Goal: Information Seeking & Learning: Learn about a topic

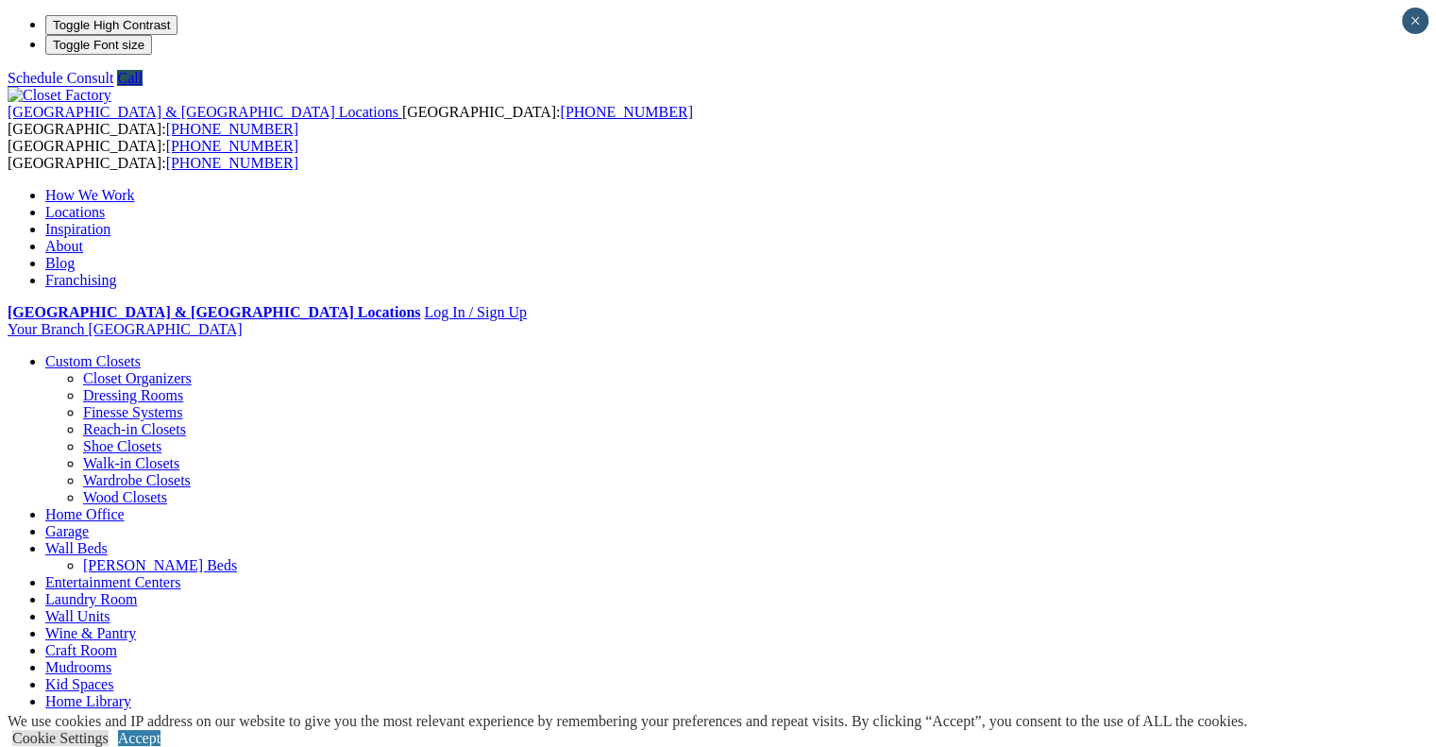
click at [997, 187] on ul "How We Work Online and In-Home Design Consultations Design Process Build Instal…" at bounding box center [718, 238] width 1420 height 102
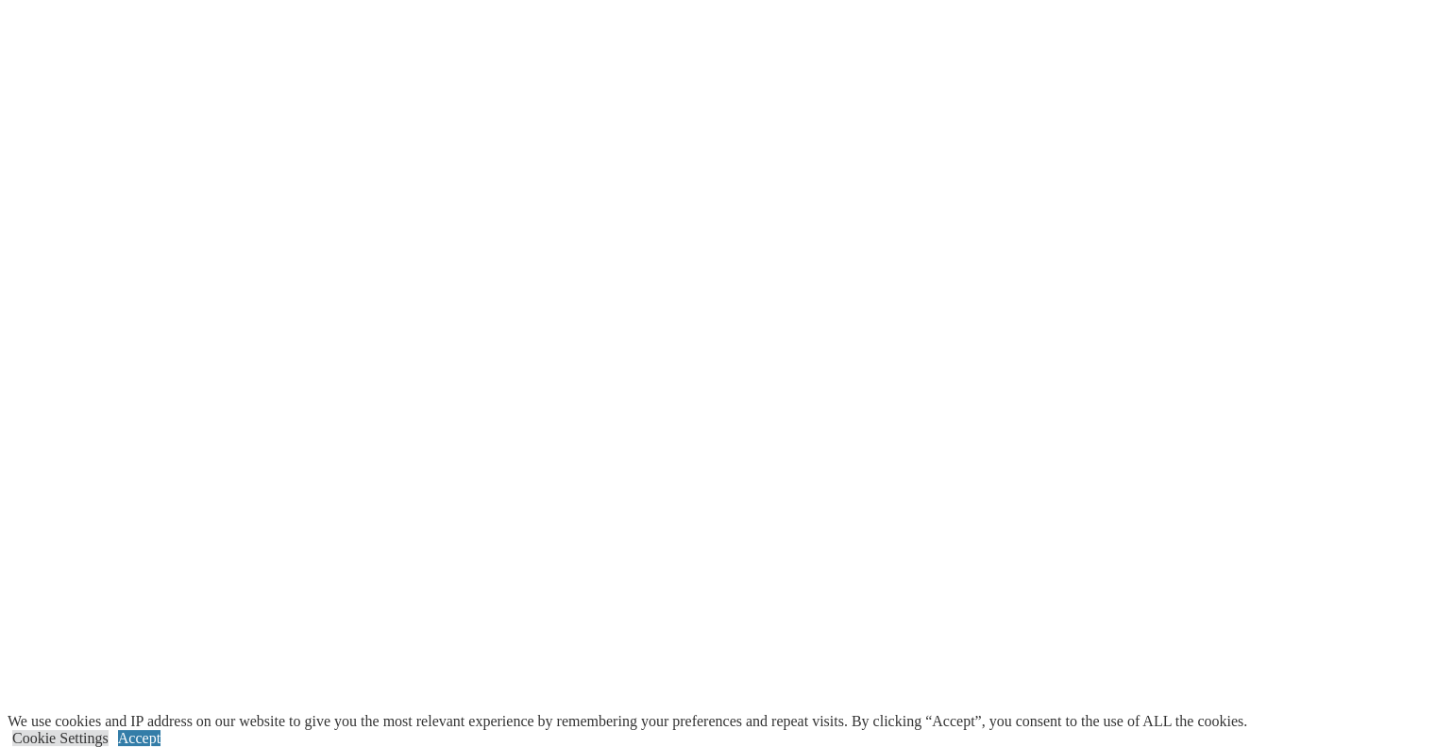
scroll to position [2416, 0]
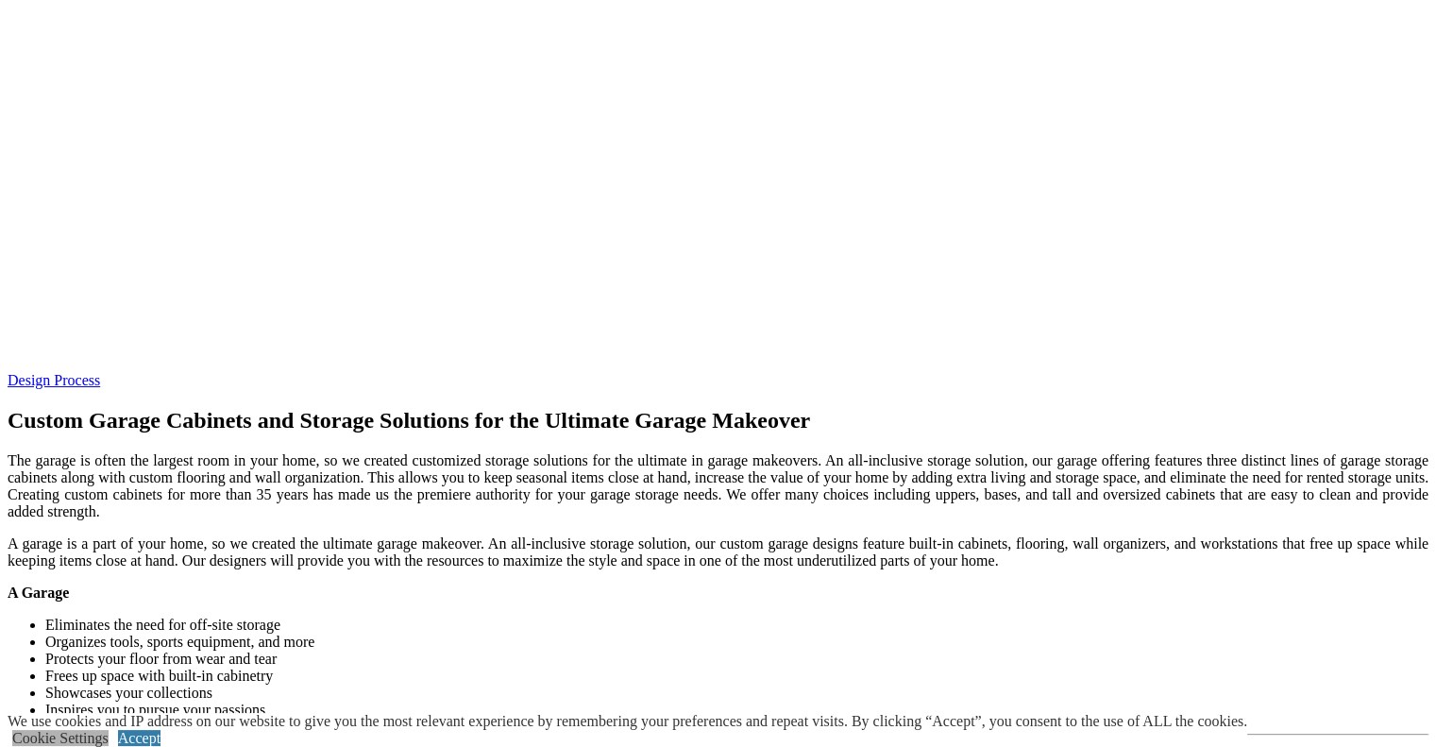
click at [109, 730] on link "Cookie Settings" at bounding box center [60, 738] width 96 height 16
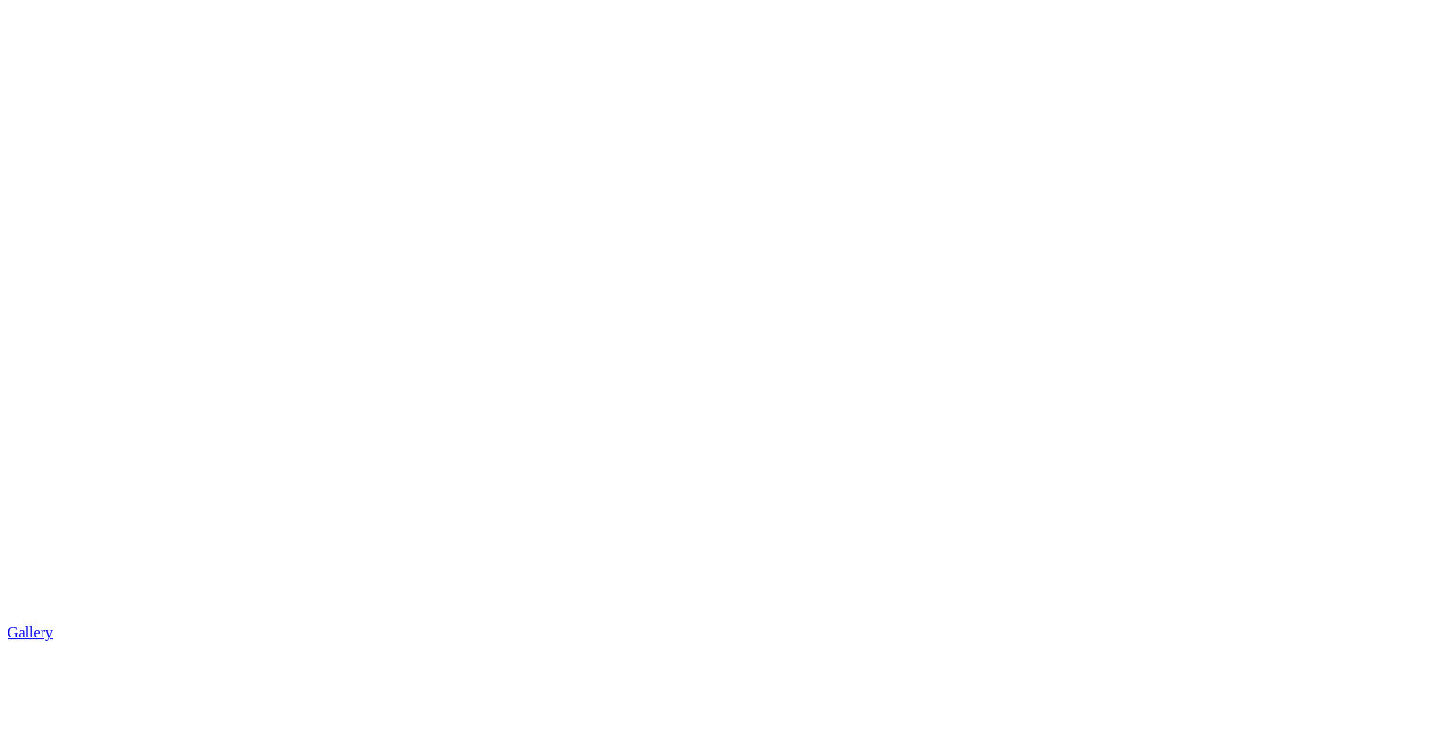
scroll to position [3020, 0]
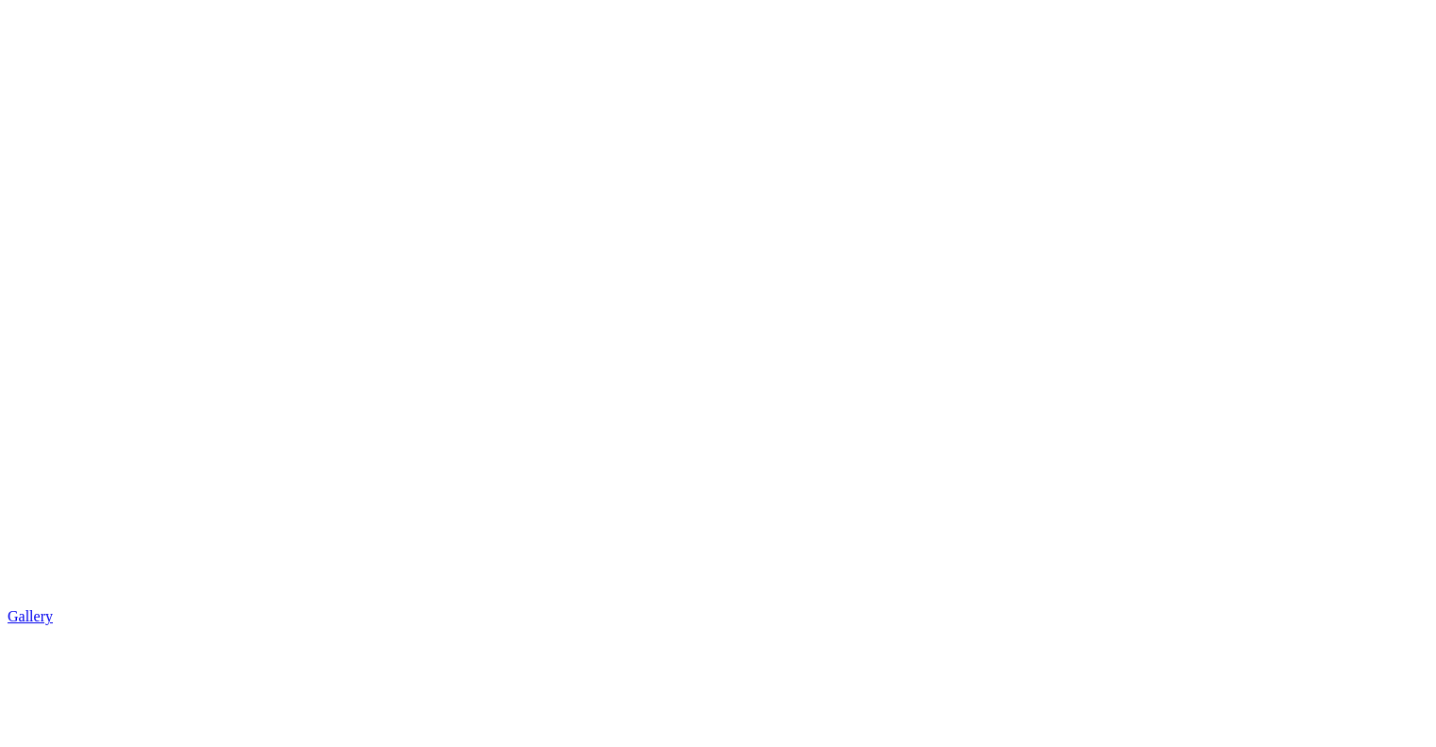
scroll to position [0, 0]
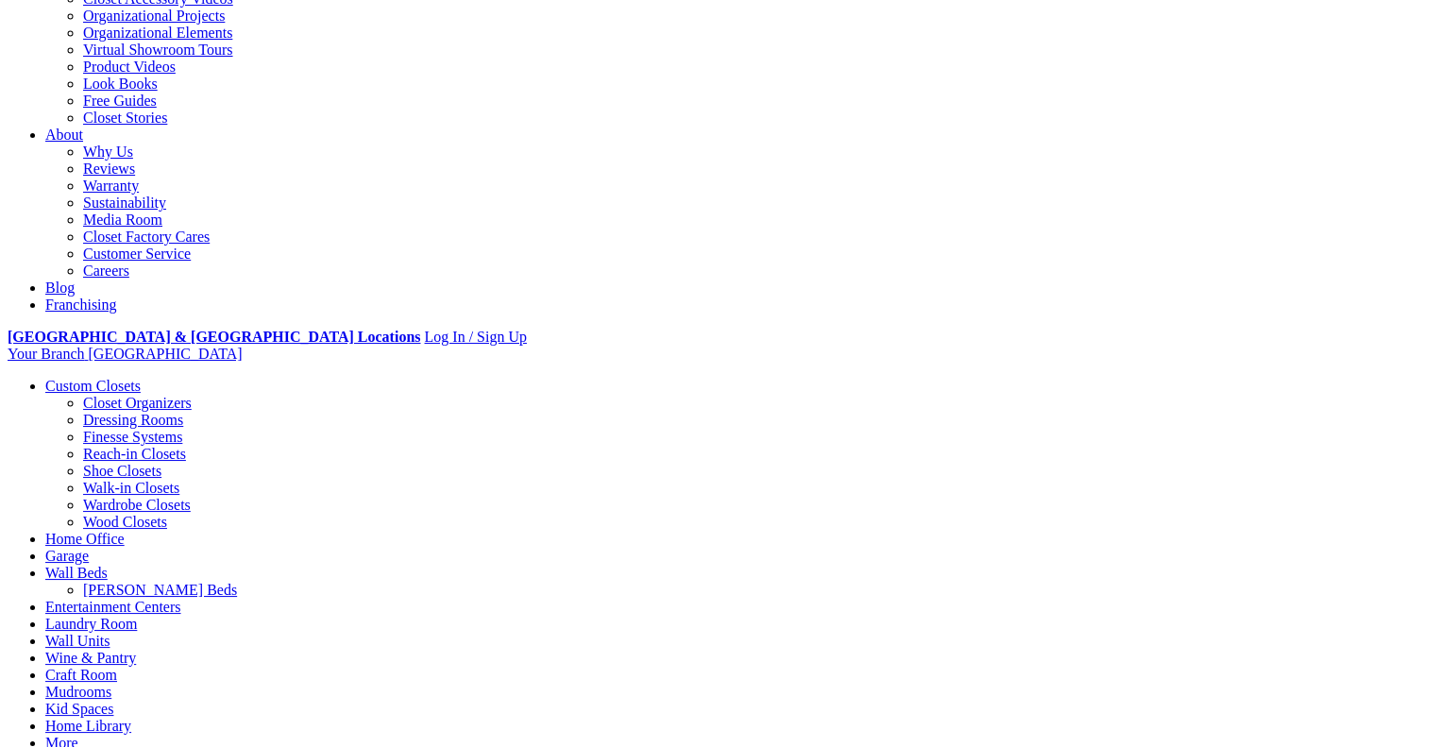
scroll to position [381, 0]
